Goal: Task Accomplishment & Management: Use online tool/utility

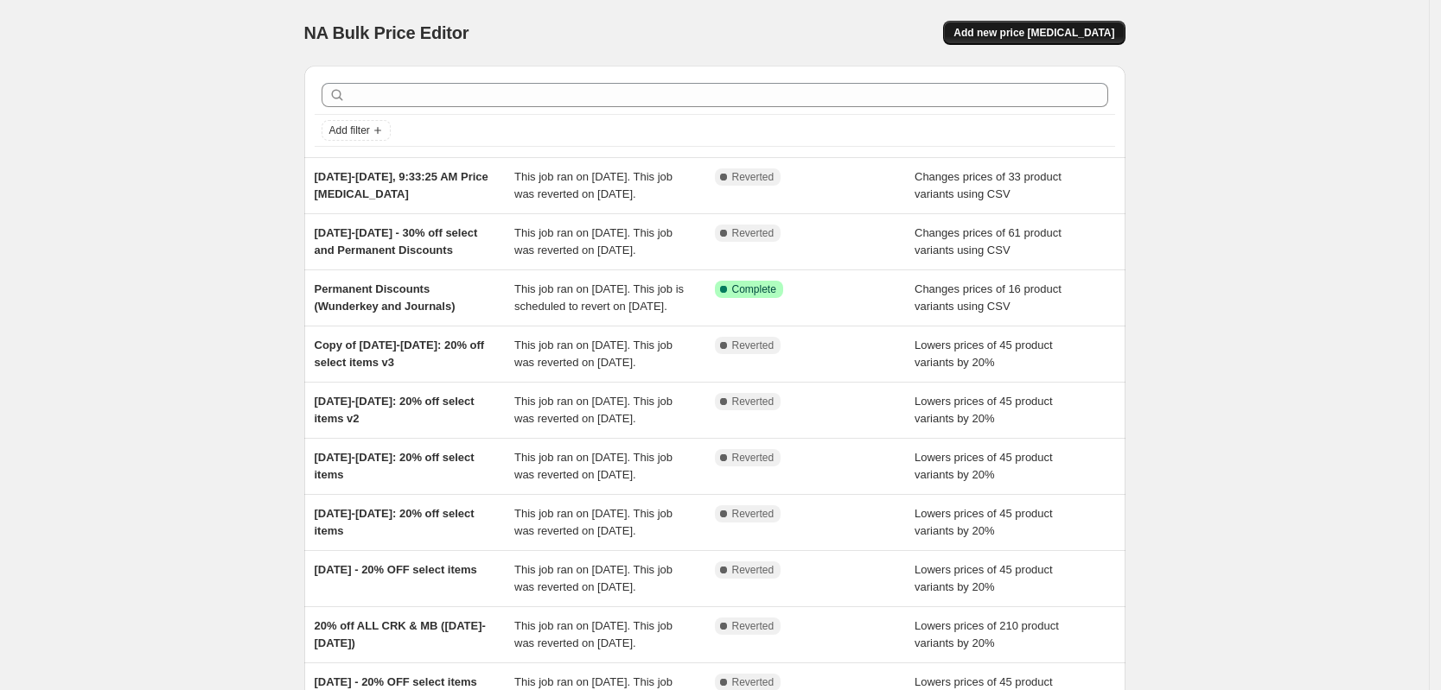
click at [1053, 32] on span "Add new price change job" at bounding box center [1033, 33] width 161 height 14
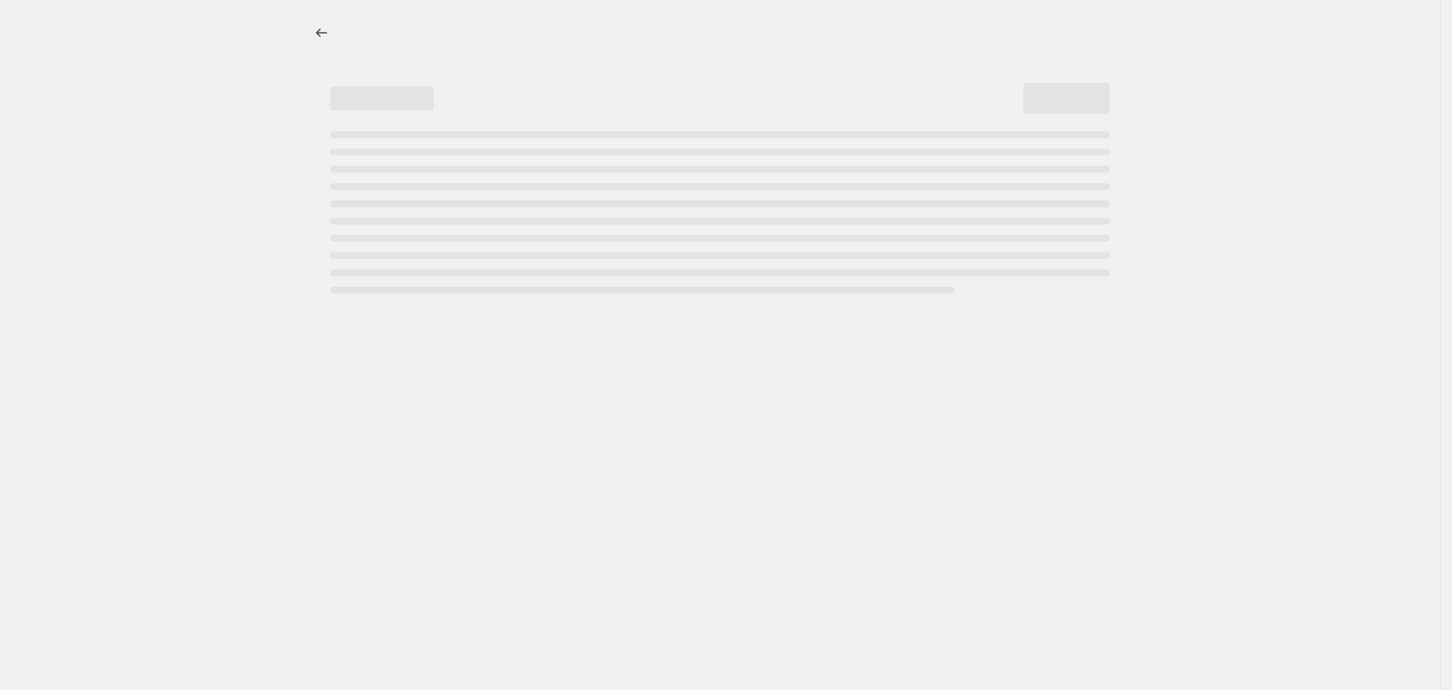
select select "percentage"
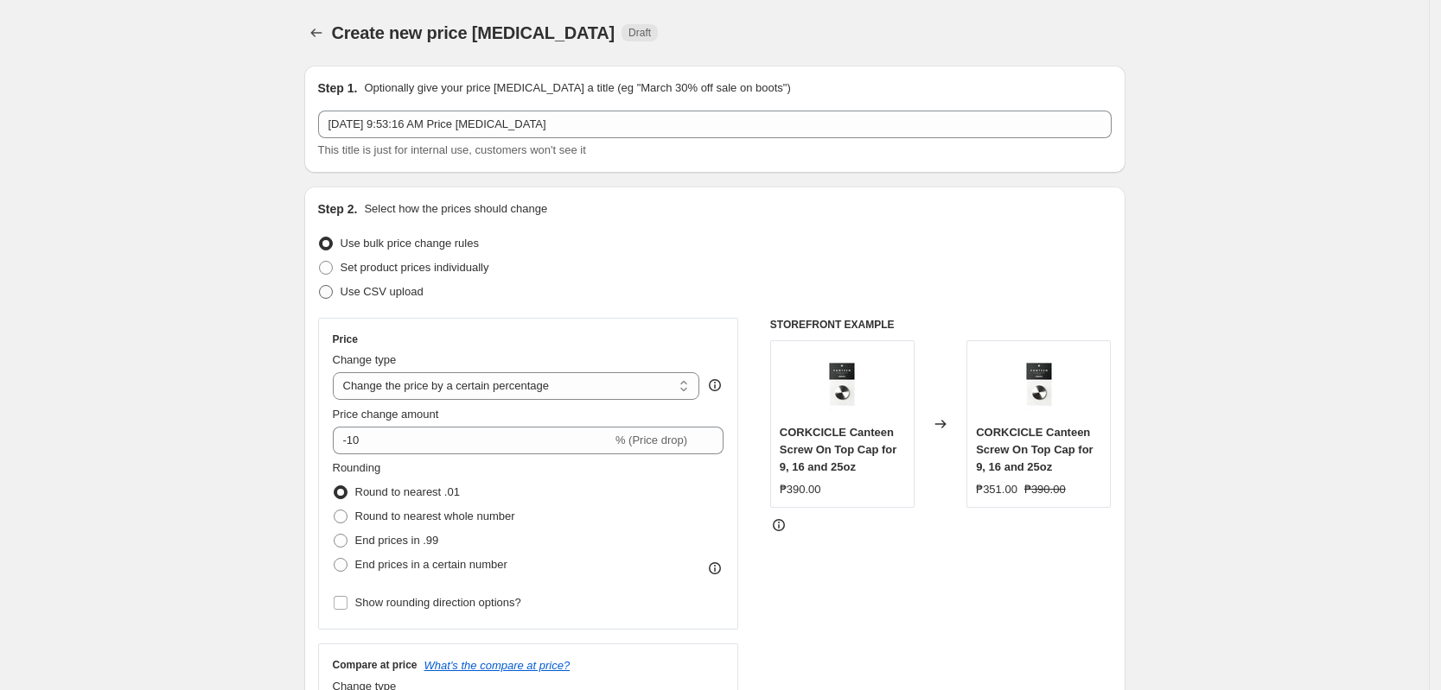
click at [398, 303] on label "Use CSV upload" at bounding box center [370, 292] width 105 height 24
click at [320, 286] on input "Use CSV upload" at bounding box center [319, 285] width 1 height 1
radio input "true"
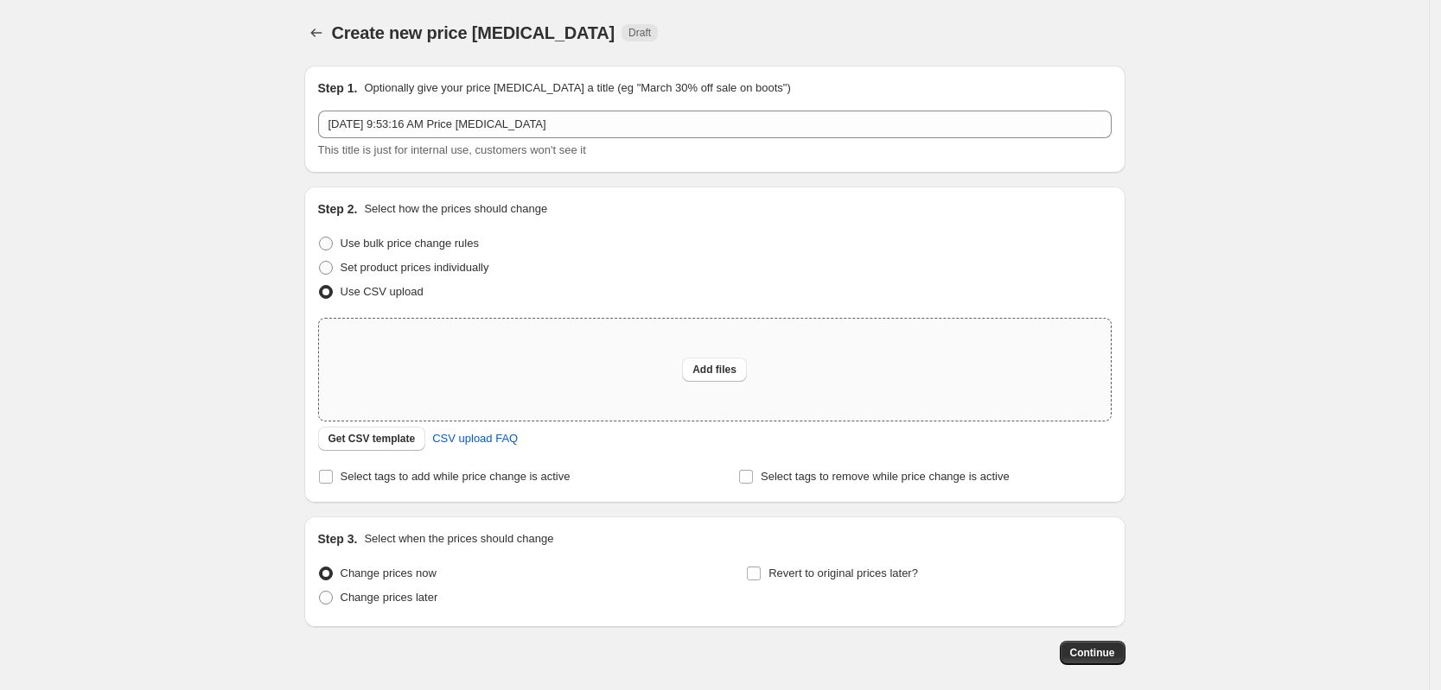
scroll to position [80, 0]
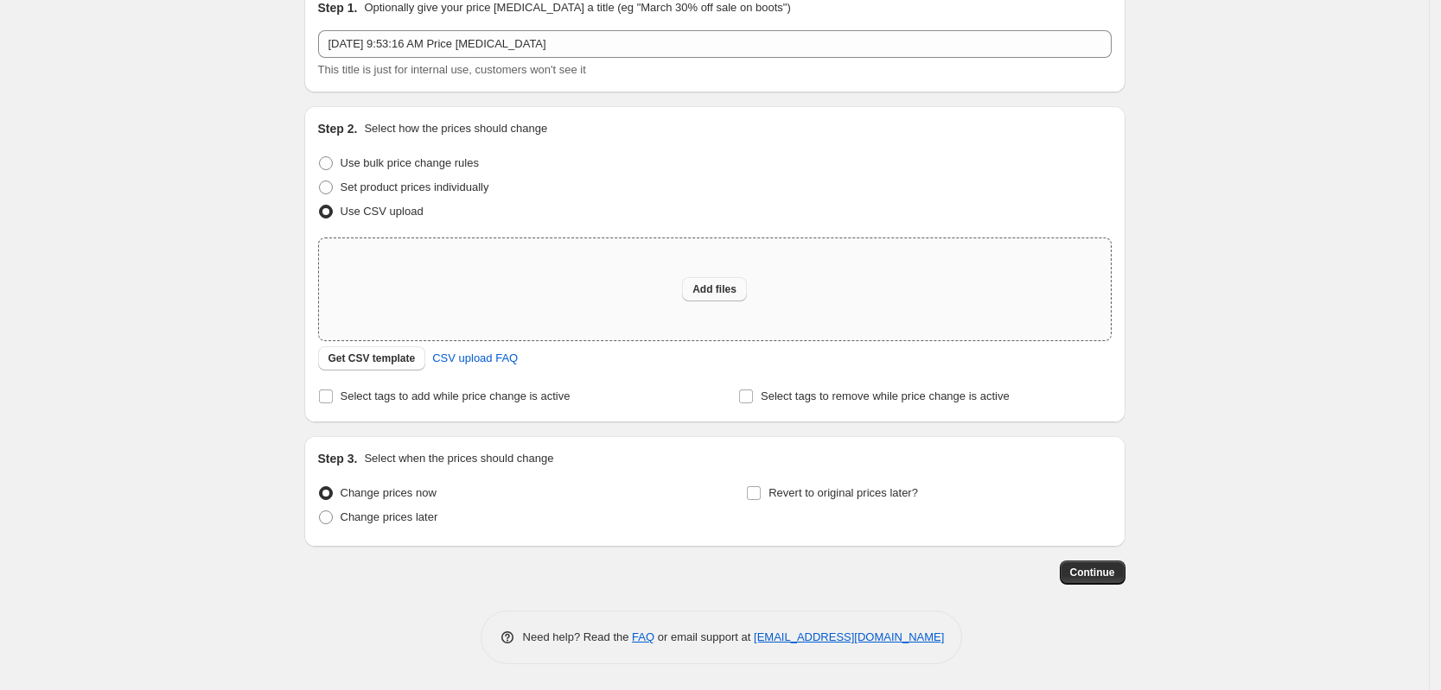
click at [697, 291] on span "Add files" at bounding box center [714, 290] width 44 height 14
click at [405, 366] on span "Get CSV template" at bounding box center [371, 359] width 87 height 14
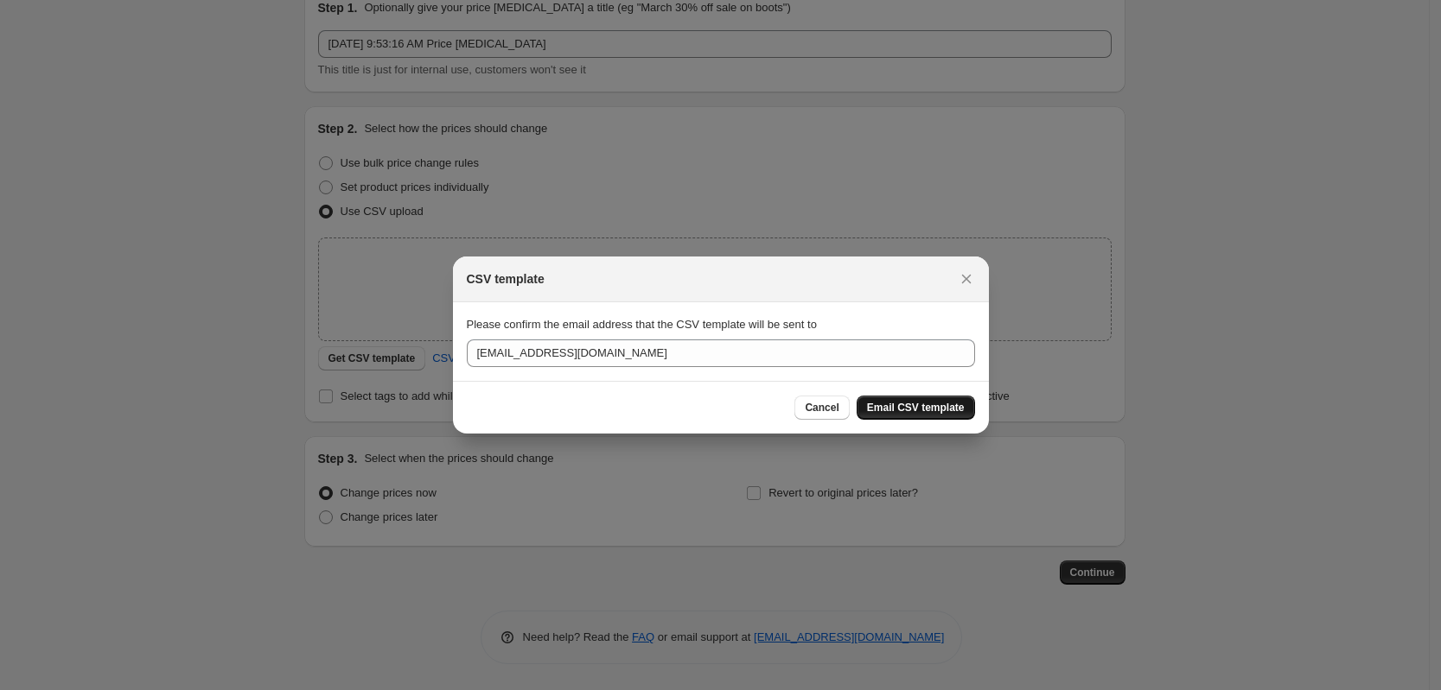
click at [943, 406] on span "Email CSV template" at bounding box center [916, 408] width 98 height 14
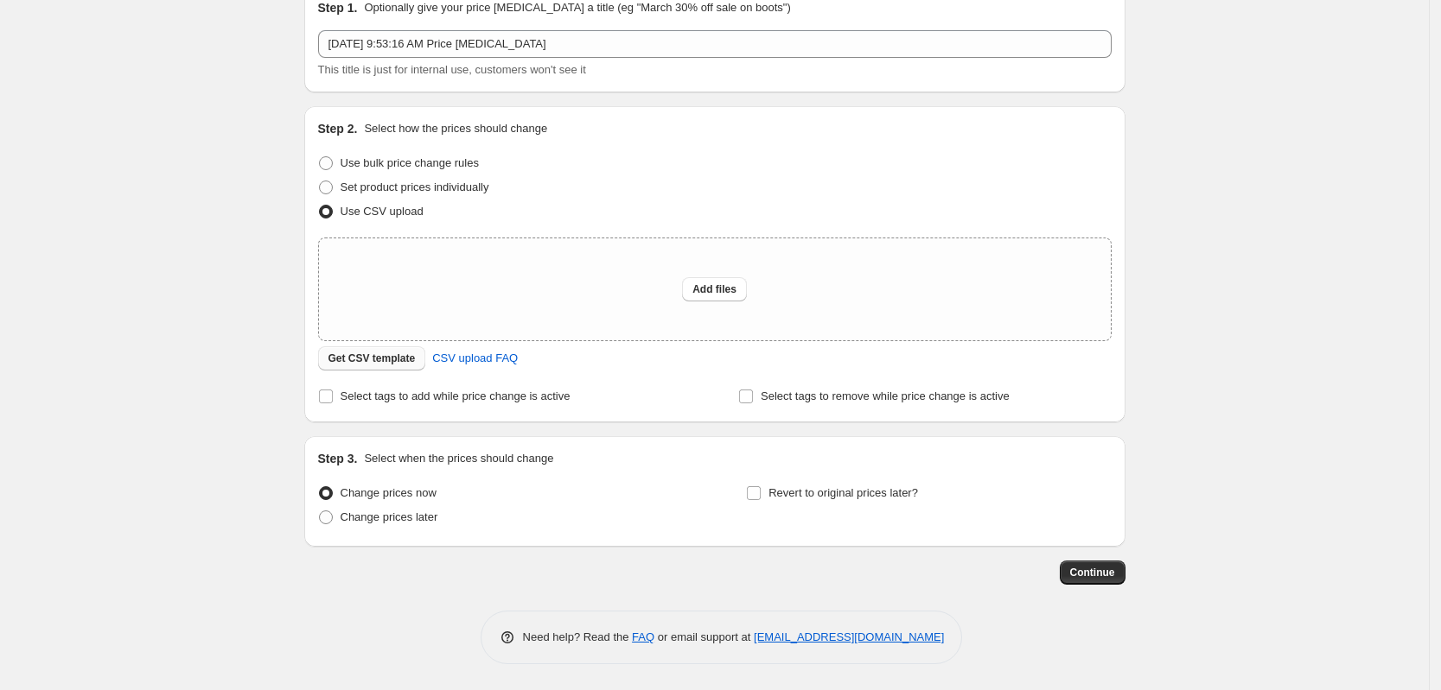
click at [400, 356] on span "Get CSV template" at bounding box center [371, 359] width 87 height 14
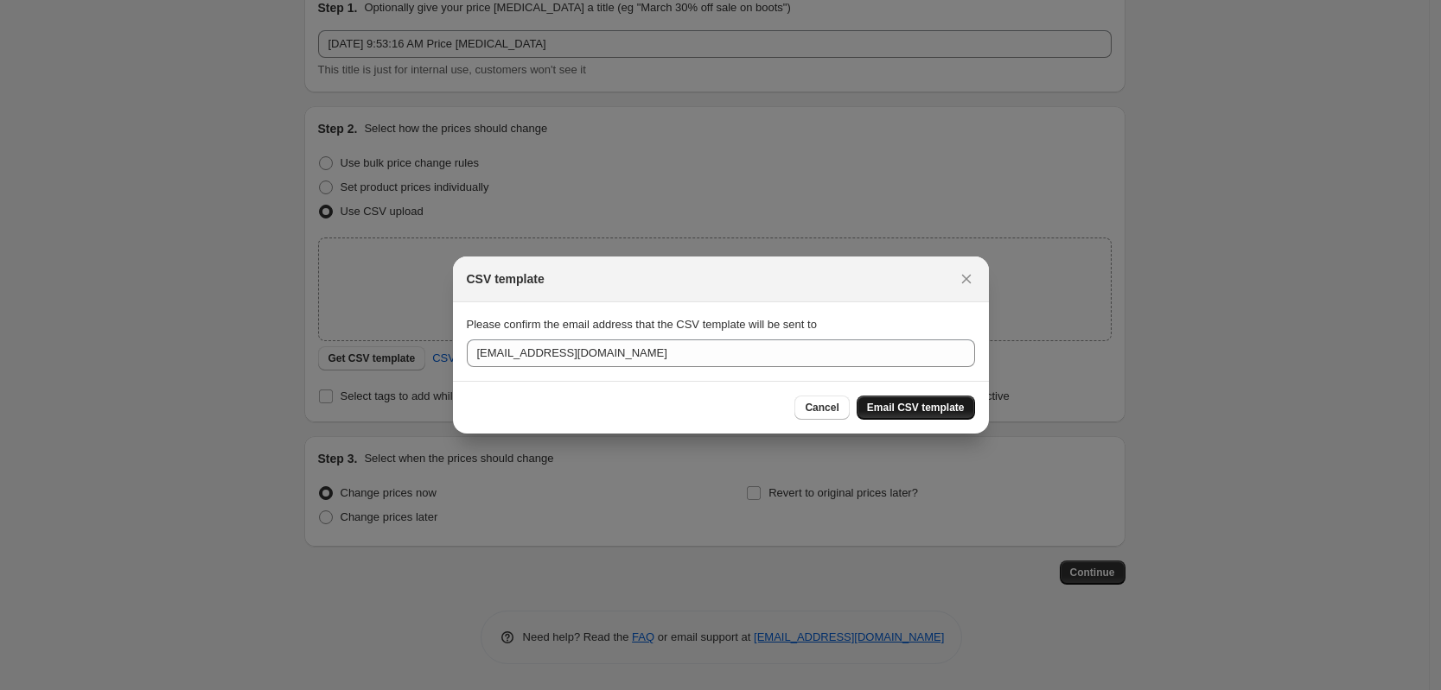
click at [939, 412] on span "Email CSV template" at bounding box center [916, 408] width 98 height 14
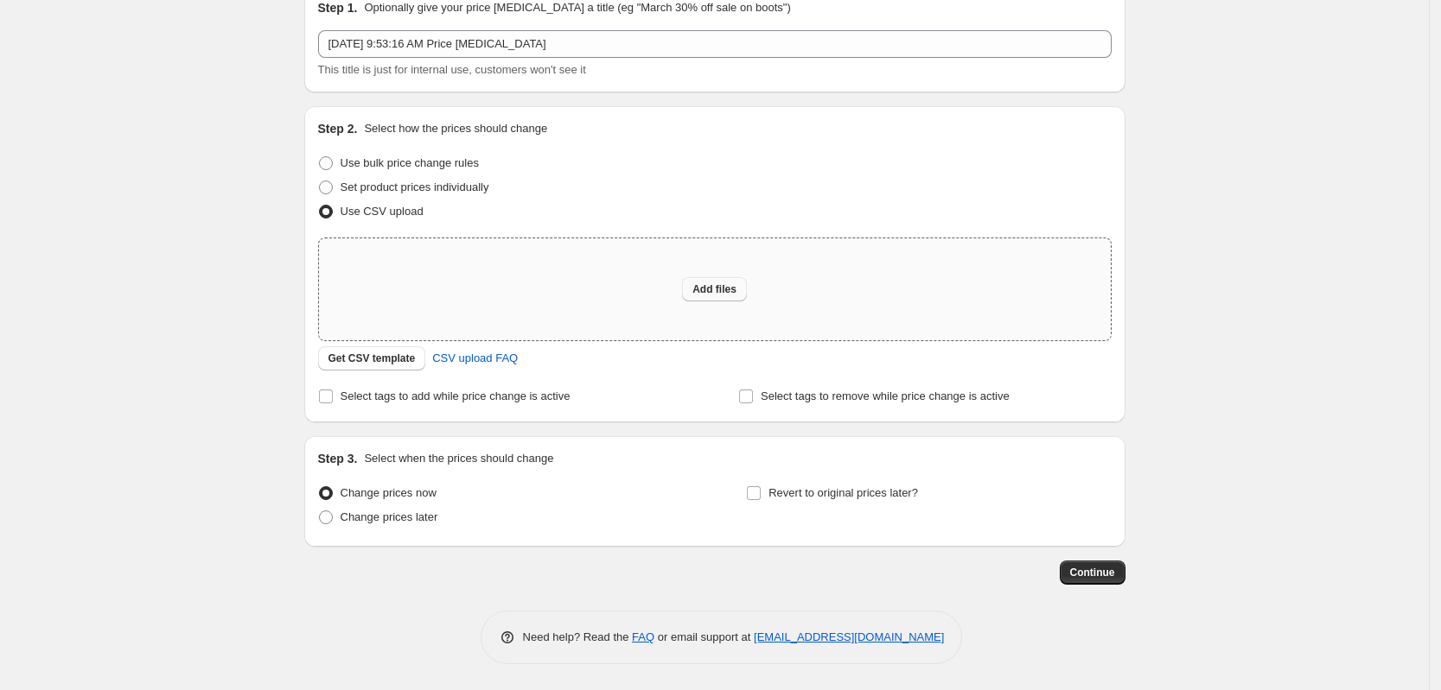
click at [736, 284] on span "Add files" at bounding box center [714, 290] width 44 height 14
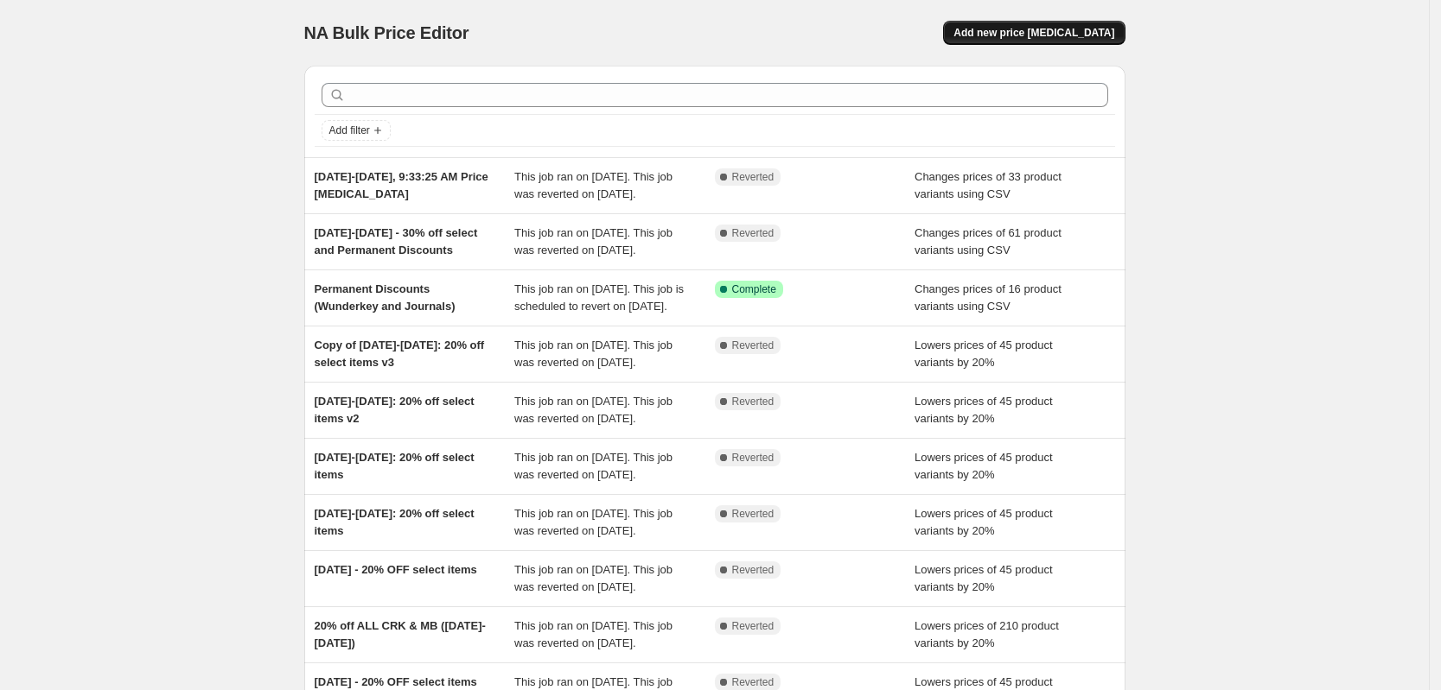
click at [1079, 32] on span "Add new price change job" at bounding box center [1033, 33] width 161 height 14
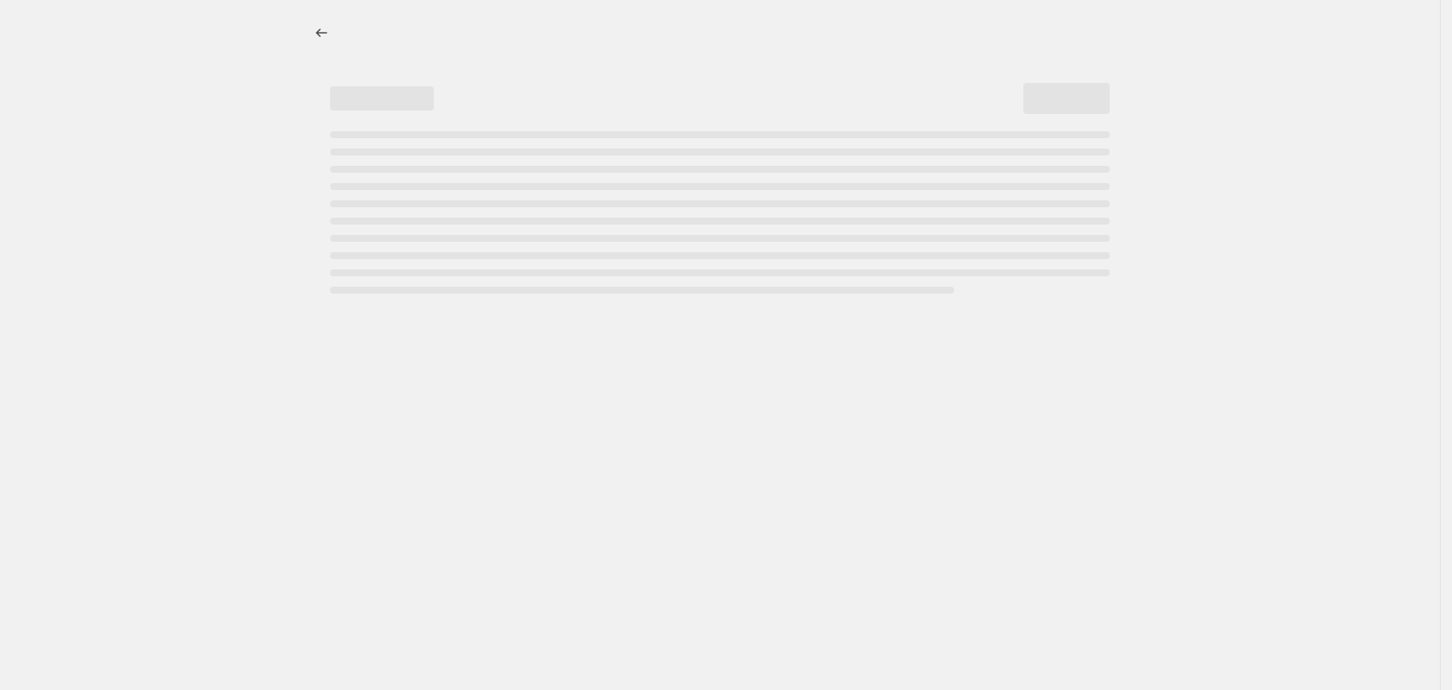
select select "percentage"
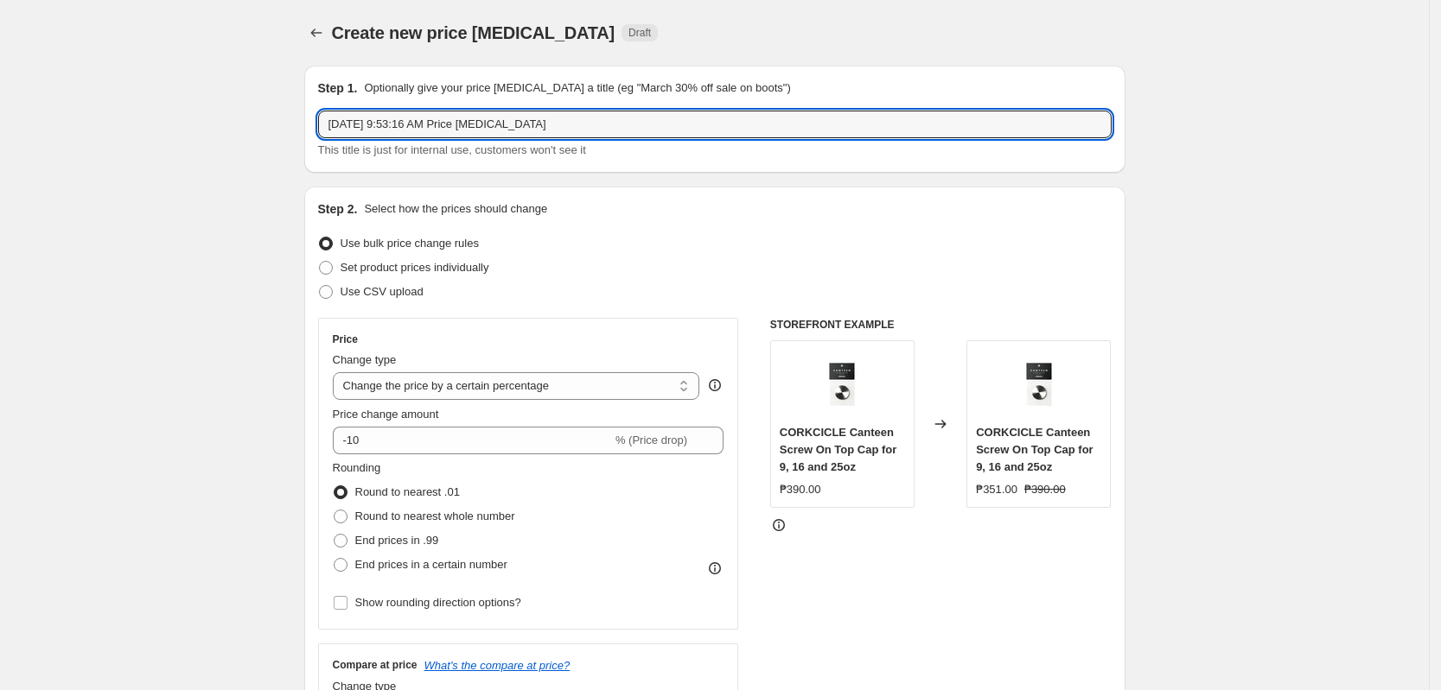
drag, startPoint x: 583, startPoint y: 130, endPoint x: 245, endPoint y: 130, distance: 337.9
click at [381, 295] on span "Use CSV upload" at bounding box center [381, 291] width 83 height 13
click at [320, 286] on input "Use CSV upload" at bounding box center [319, 285] width 1 height 1
radio input "true"
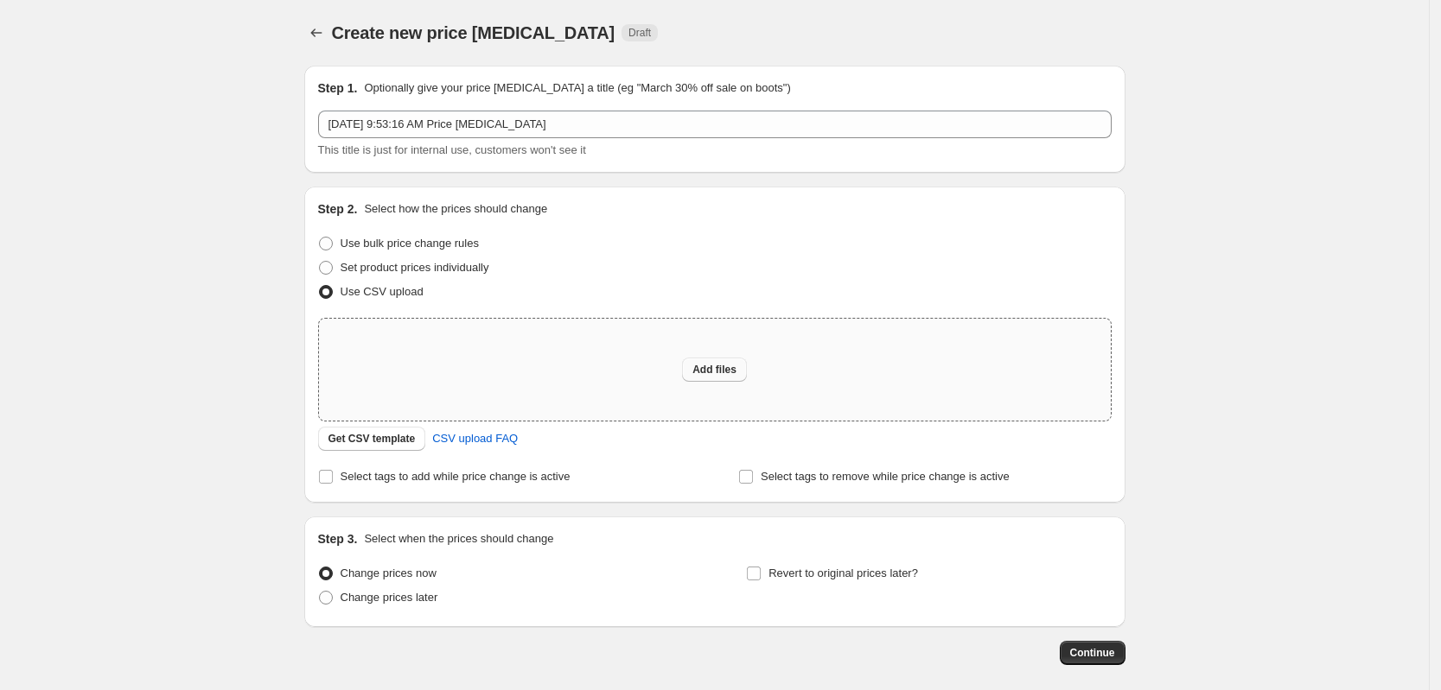
click at [715, 359] on button "Add files" at bounding box center [714, 370] width 65 height 24
type input "C:\fakepath\Sept 16-Oct 31.csv"
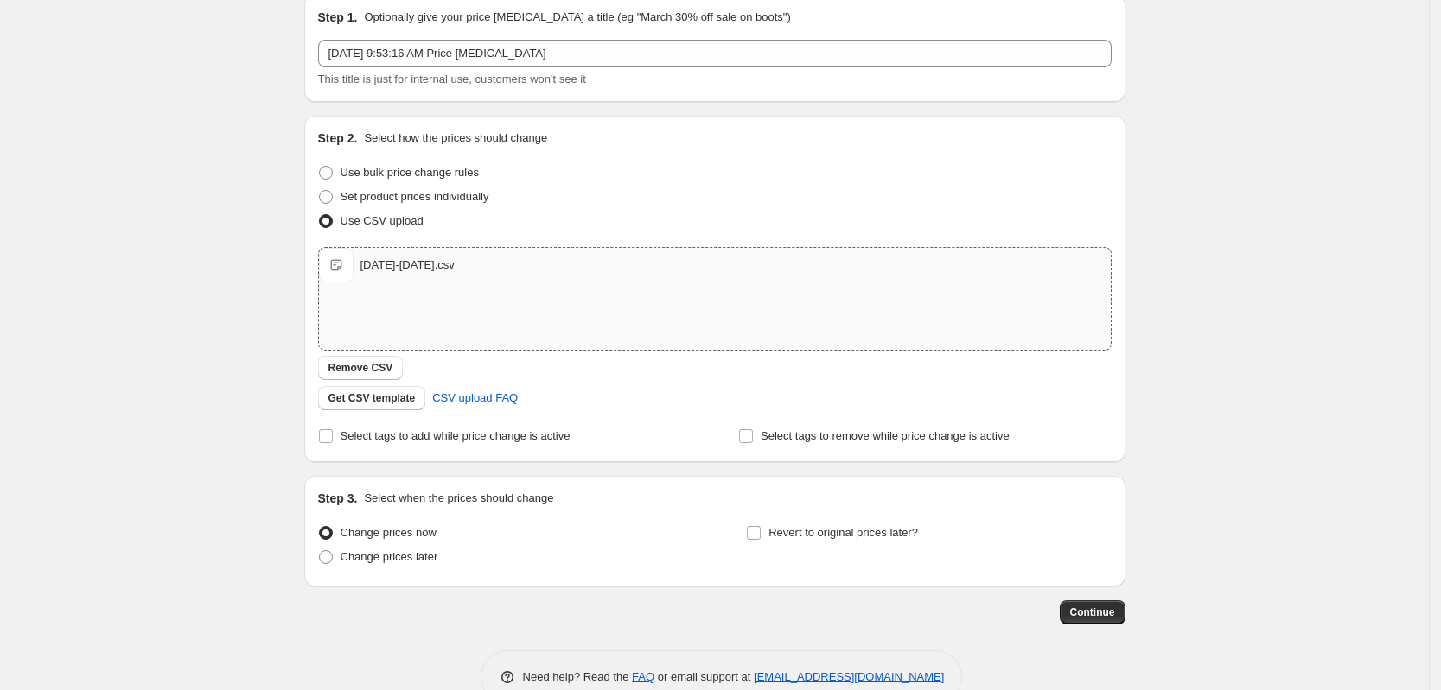
scroll to position [108, 0]
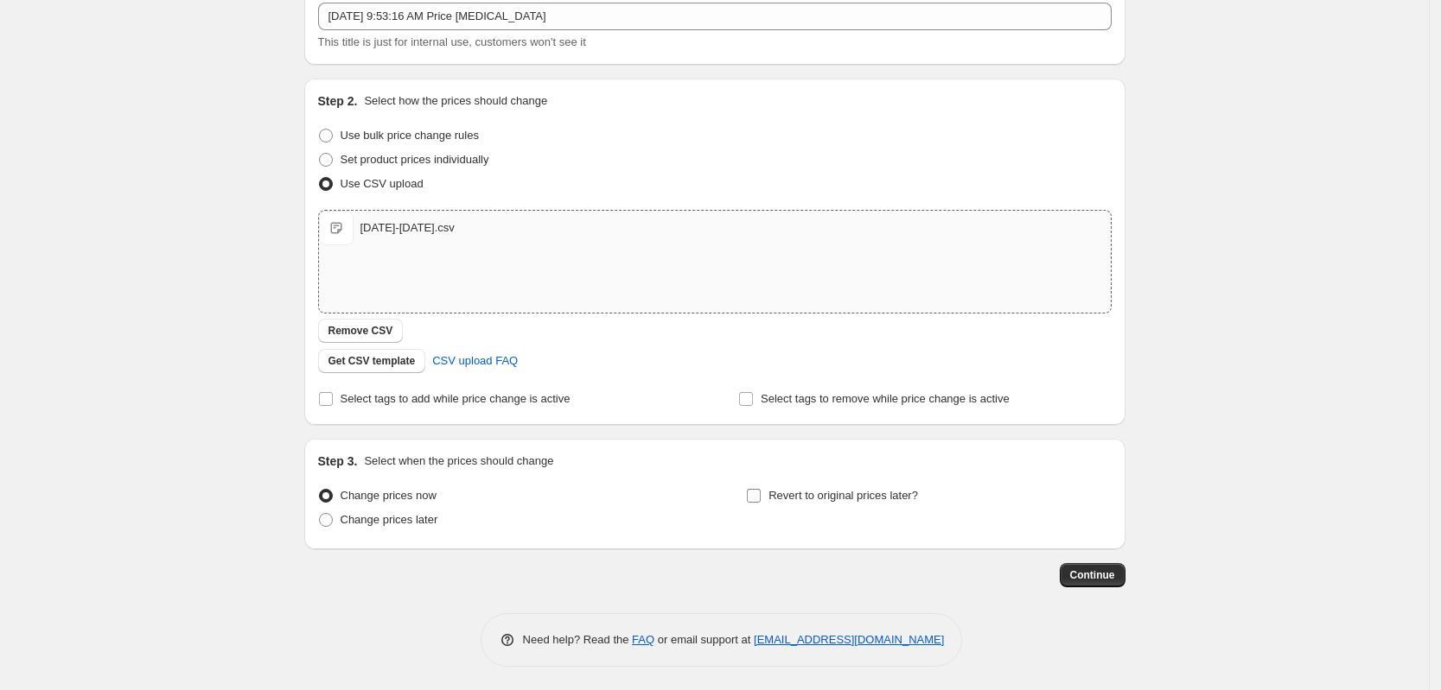
click at [802, 499] on span "Revert to original prices later?" at bounding box center [842, 495] width 149 height 13
click at [760, 499] on input "Revert to original prices later?" at bounding box center [754, 496] width 14 height 14
checkbox input "true"
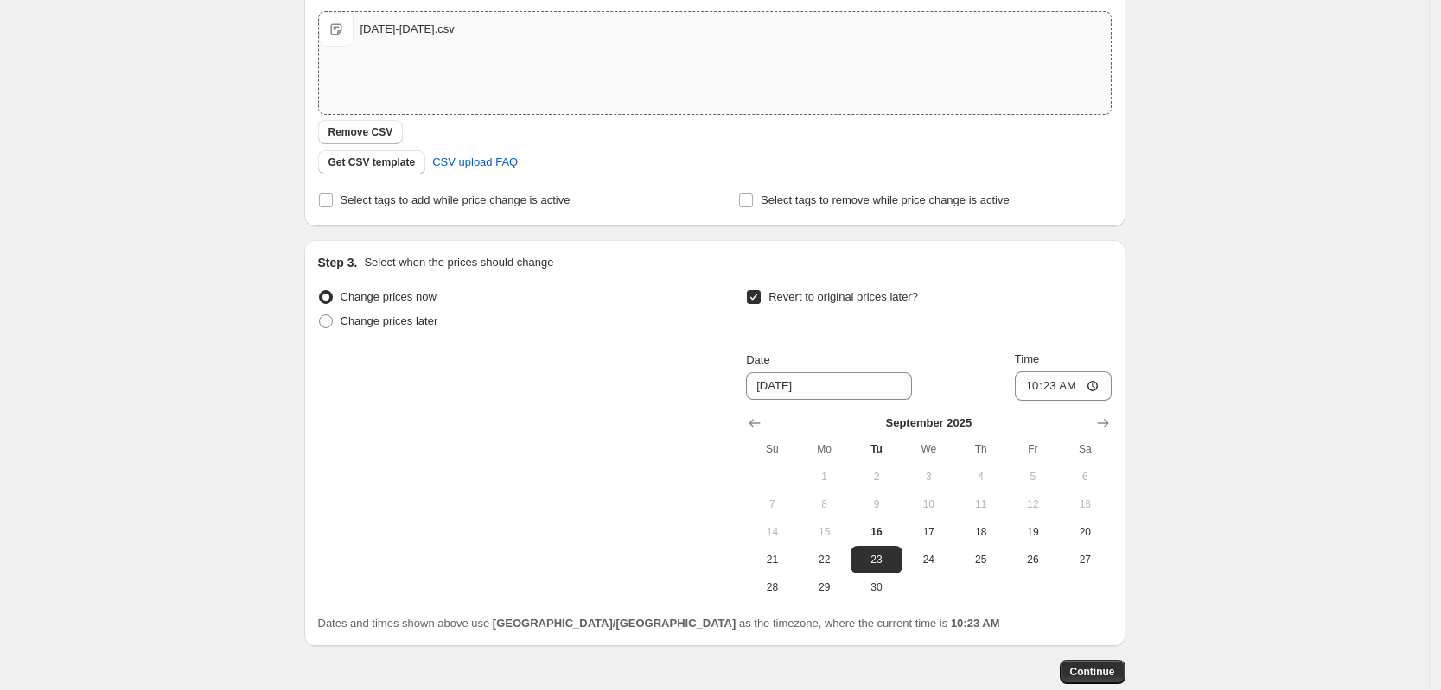
scroll to position [324, 0]
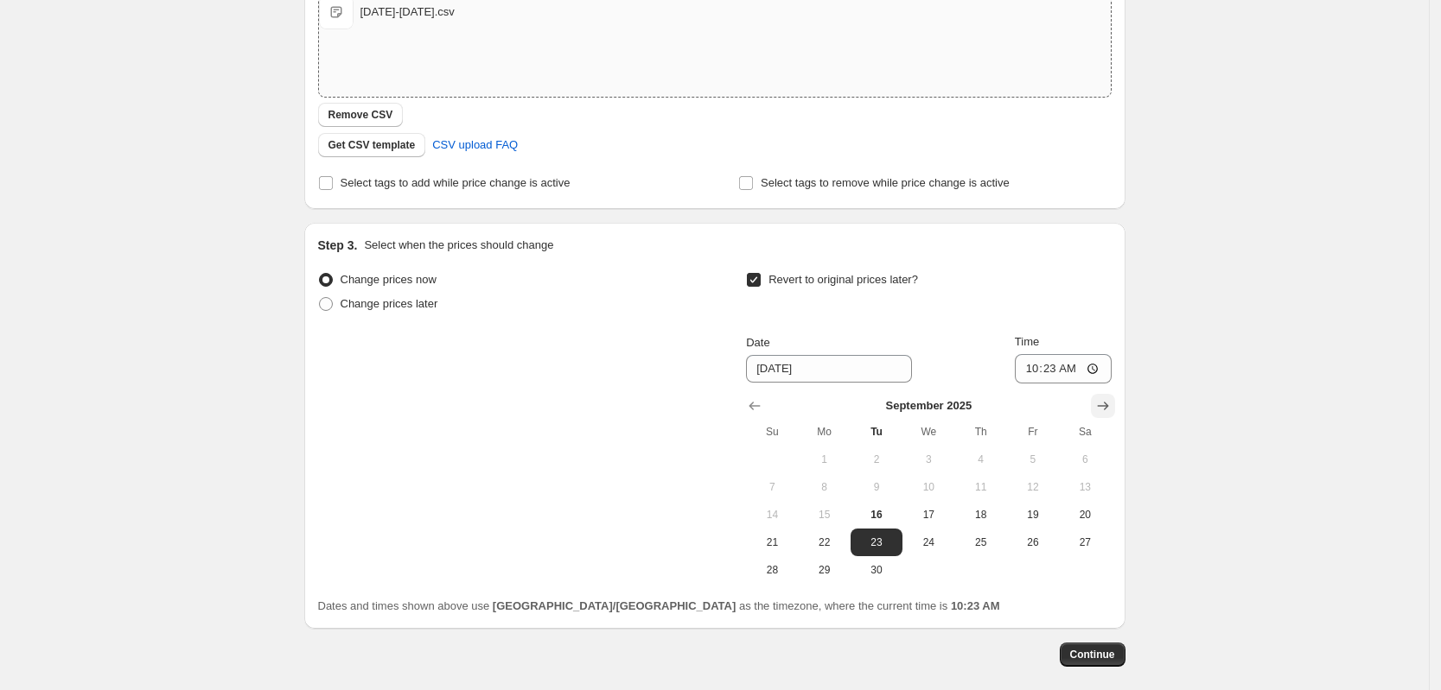
click at [1102, 413] on icon "Show next month, October 2025" at bounding box center [1102, 406] width 17 height 17
click at [1044, 579] on button "31" at bounding box center [1033, 571] width 52 height 28
type input "10/31/2025"
click at [1290, 490] on div "Create new price change job. This page is ready Create new price change job Dra…" at bounding box center [714, 224] width 1428 height 1097
click at [1031, 366] on input "10:23" at bounding box center [1063, 368] width 97 height 29
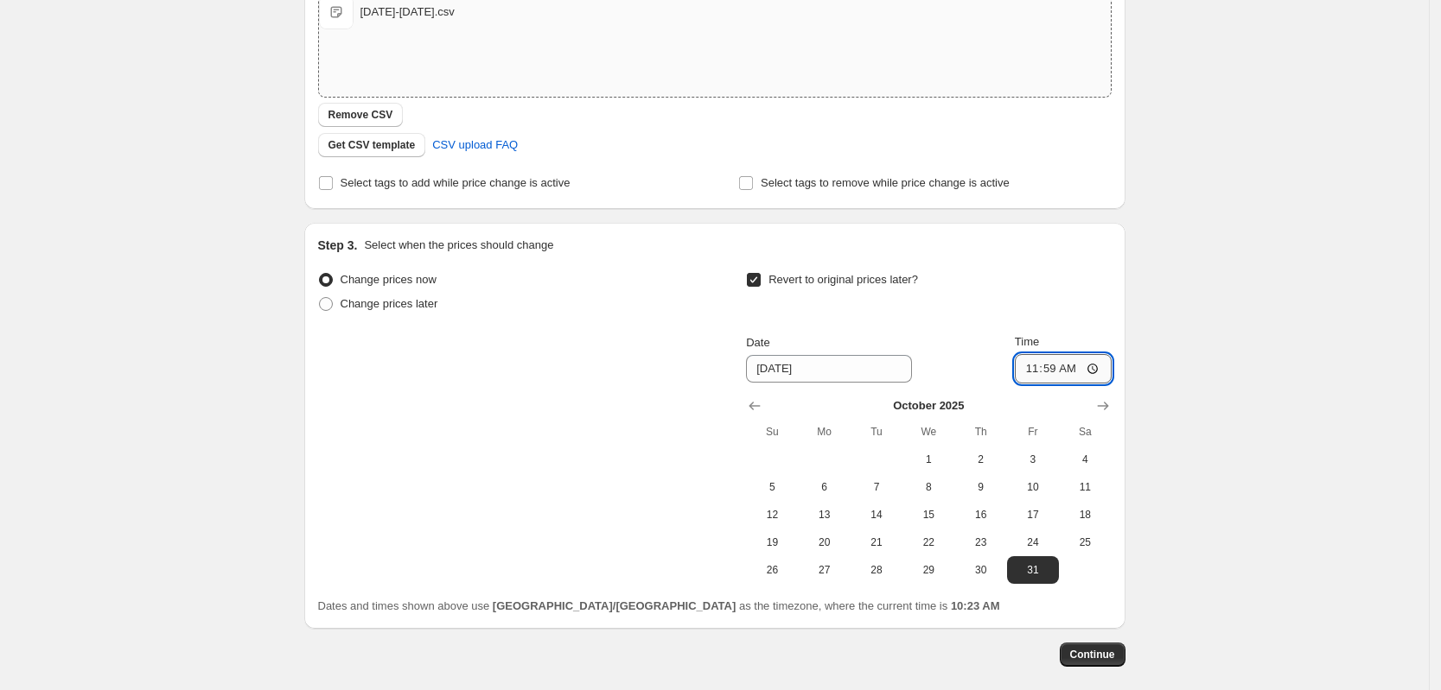
type input "23:59"
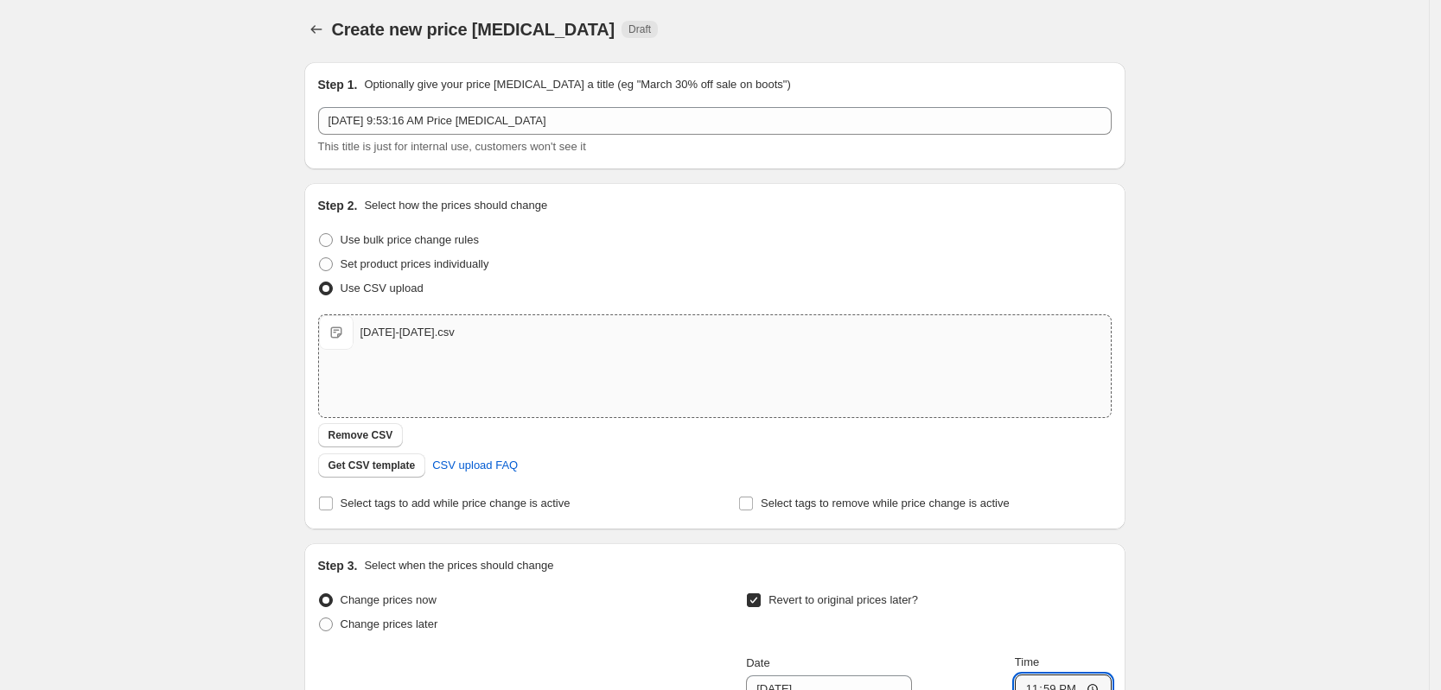
scroll to position [0, 0]
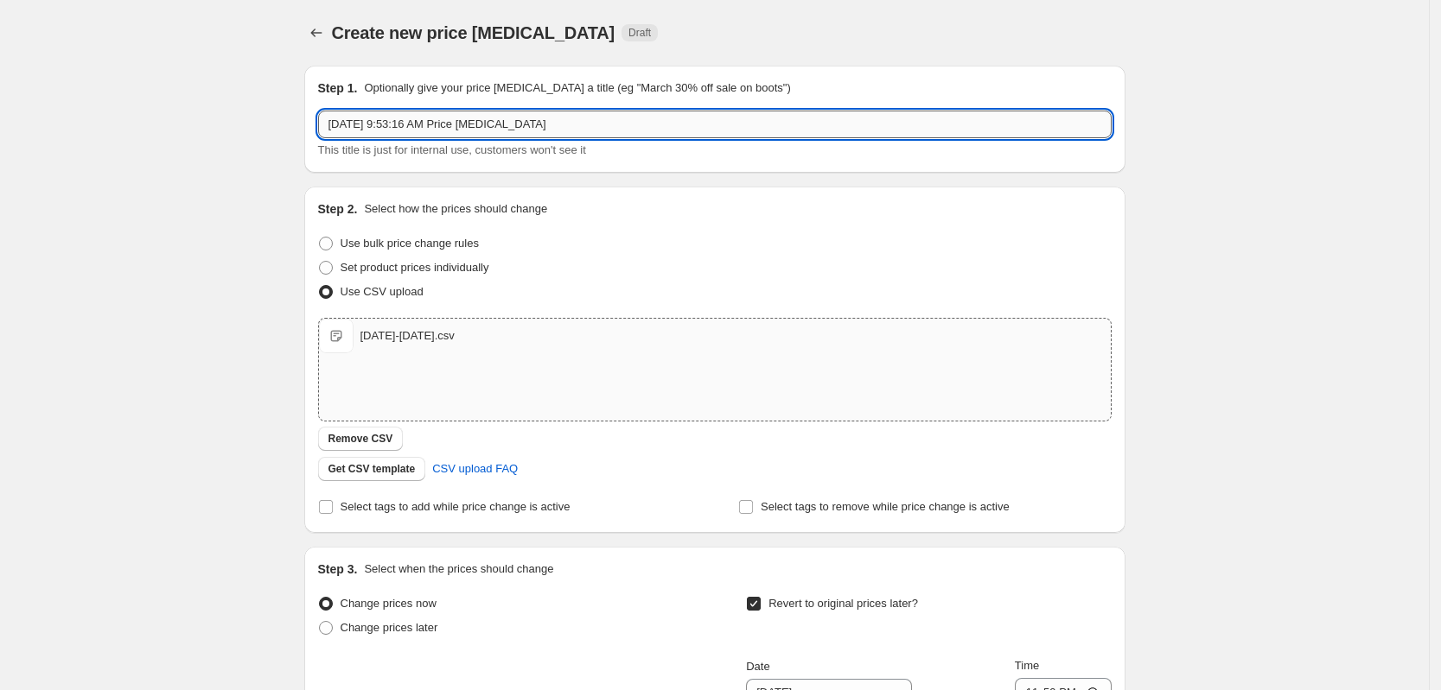
drag, startPoint x: 600, startPoint y: 118, endPoint x: 367, endPoint y: 121, distance: 232.5
click at [367, 121] on input "Sep 16, 2025, 9:53:16 AM Price change job" at bounding box center [714, 125] width 793 height 28
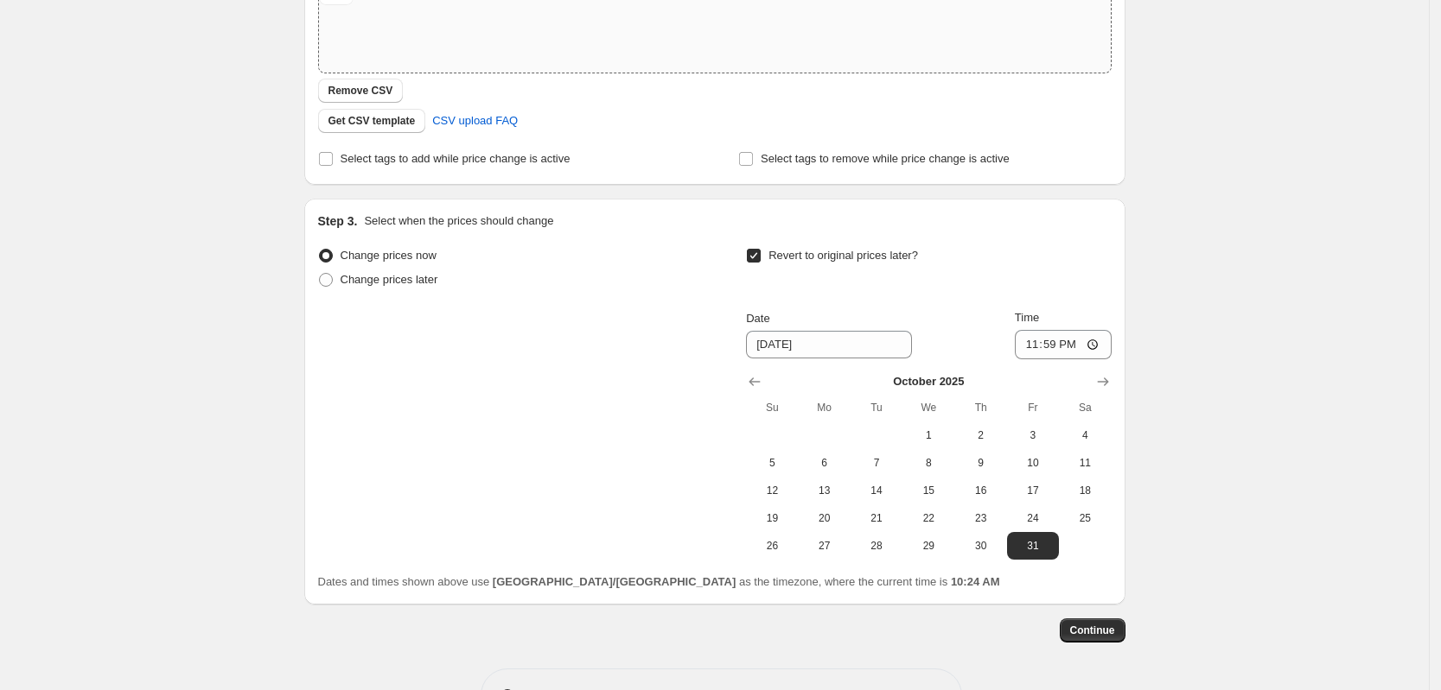
scroll to position [406, 0]
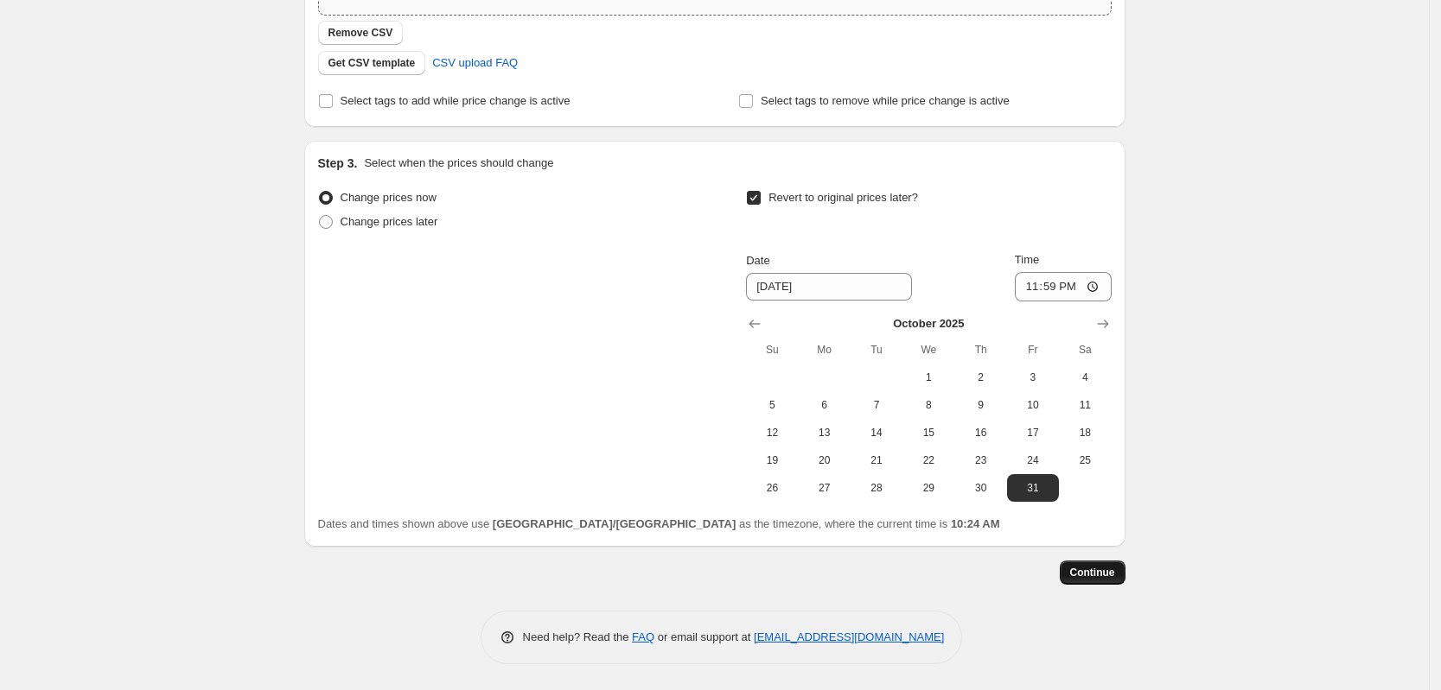
type input "Sep 16-Oct 31, 2025 - 30% off select items"
click at [1113, 576] on span "Continue" at bounding box center [1092, 573] width 45 height 14
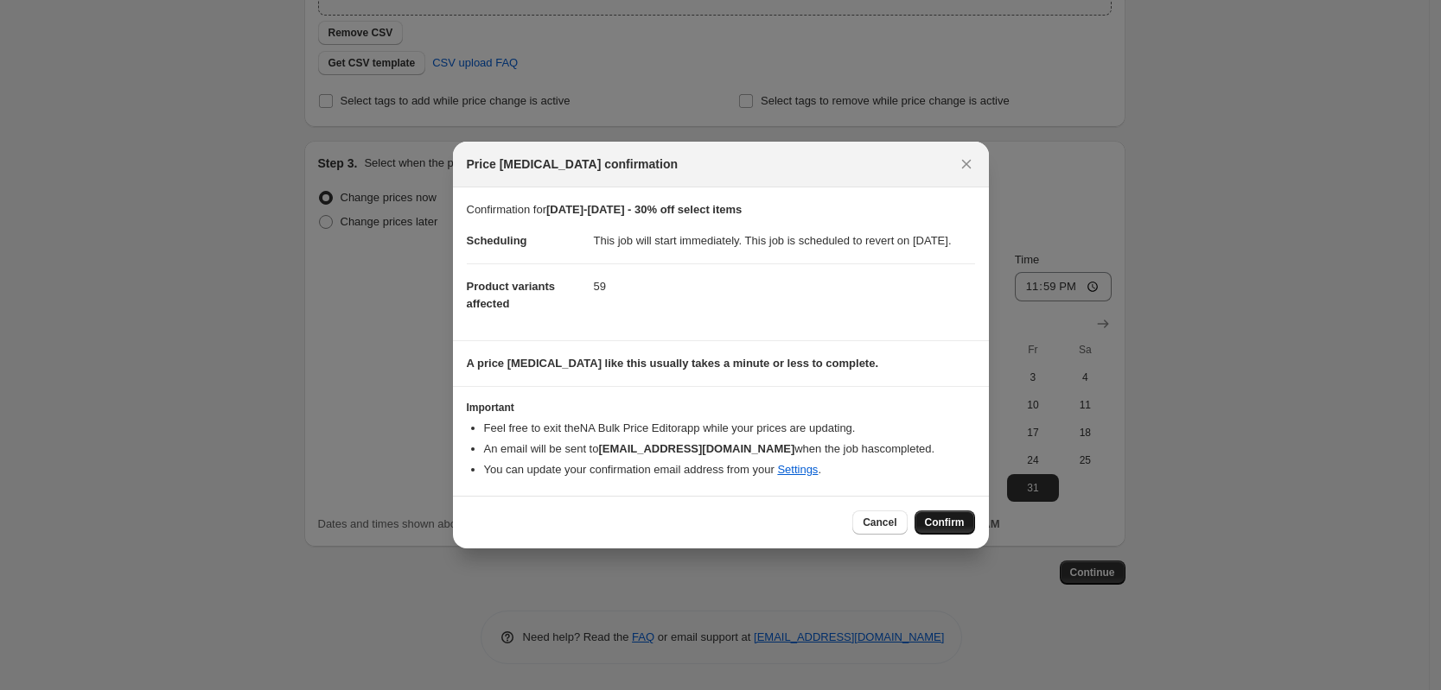
click at [958, 530] on span "Confirm" at bounding box center [945, 523] width 40 height 14
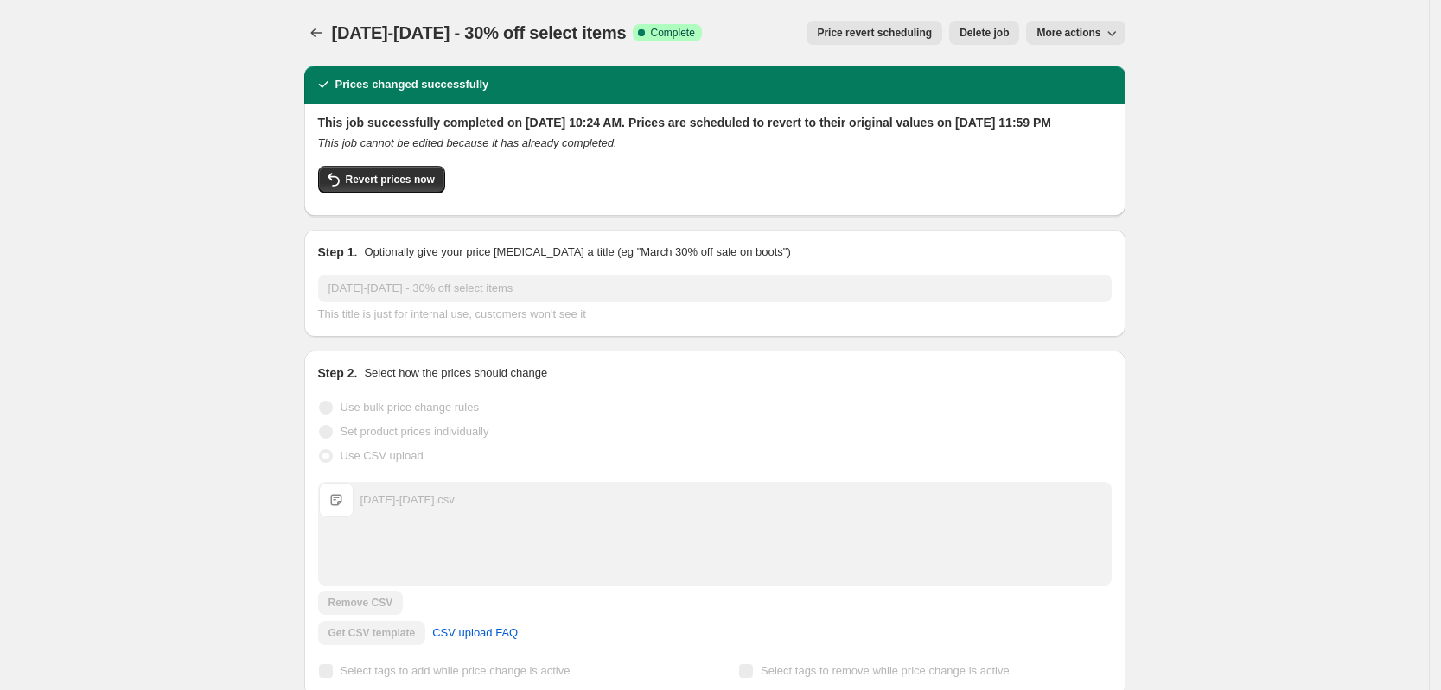
drag, startPoint x: 116, startPoint y: 184, endPoint x: 146, endPoint y: 159, distance: 39.3
click at [323, 29] on icon "Price change jobs" at bounding box center [316, 32] width 17 height 17
